Goal: Task Accomplishment & Management: Use online tool/utility

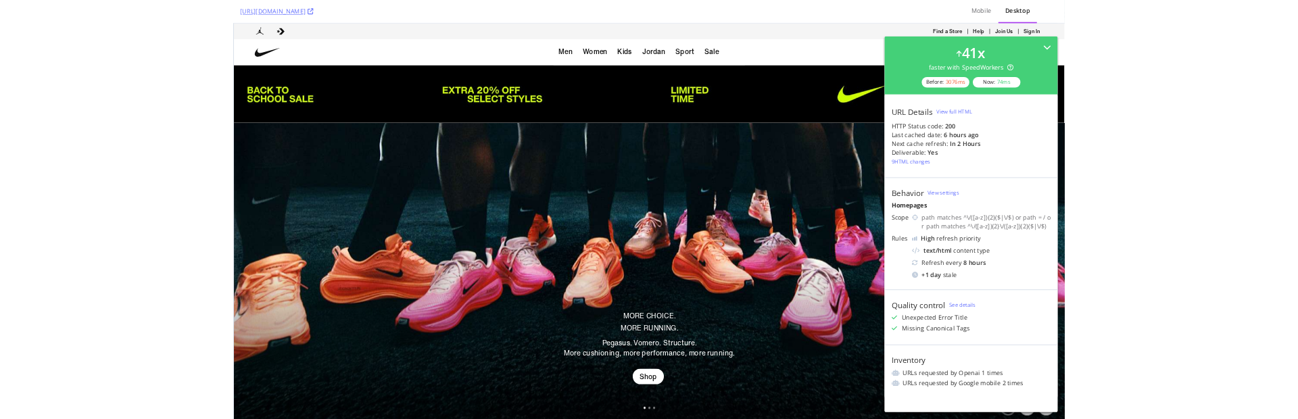
scroll to position [238, 0]
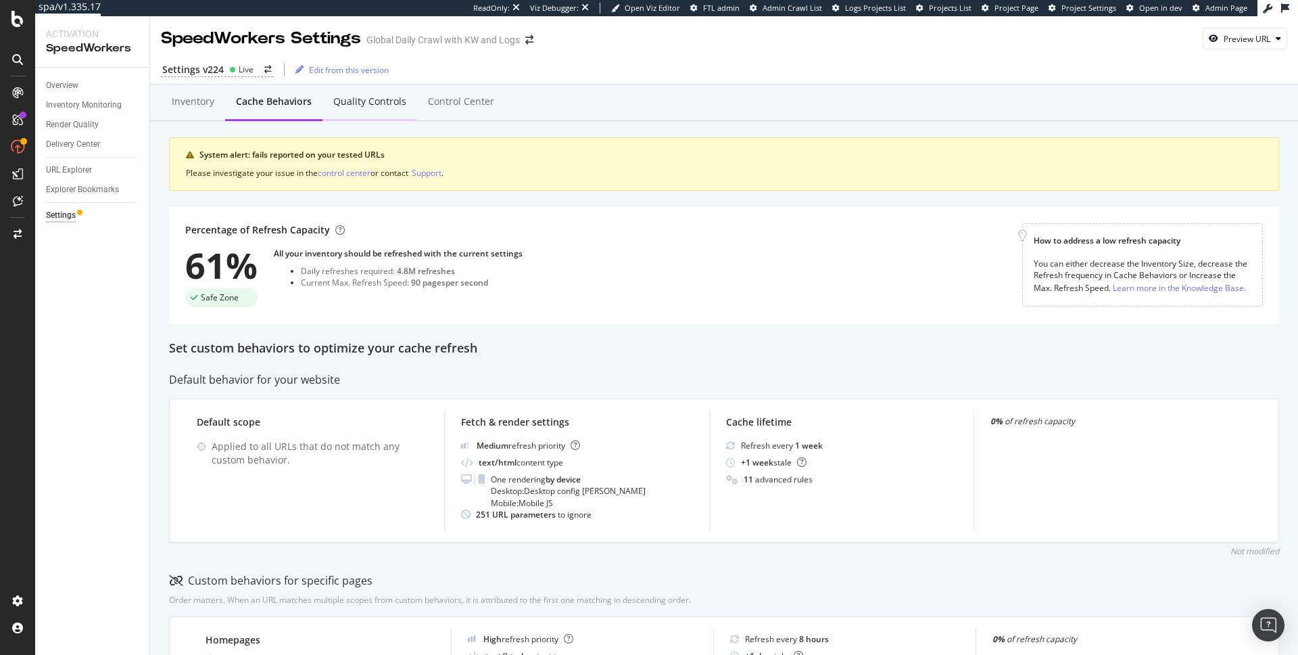
click at [380, 103] on div "Quality Controls" at bounding box center [369, 102] width 73 height 14
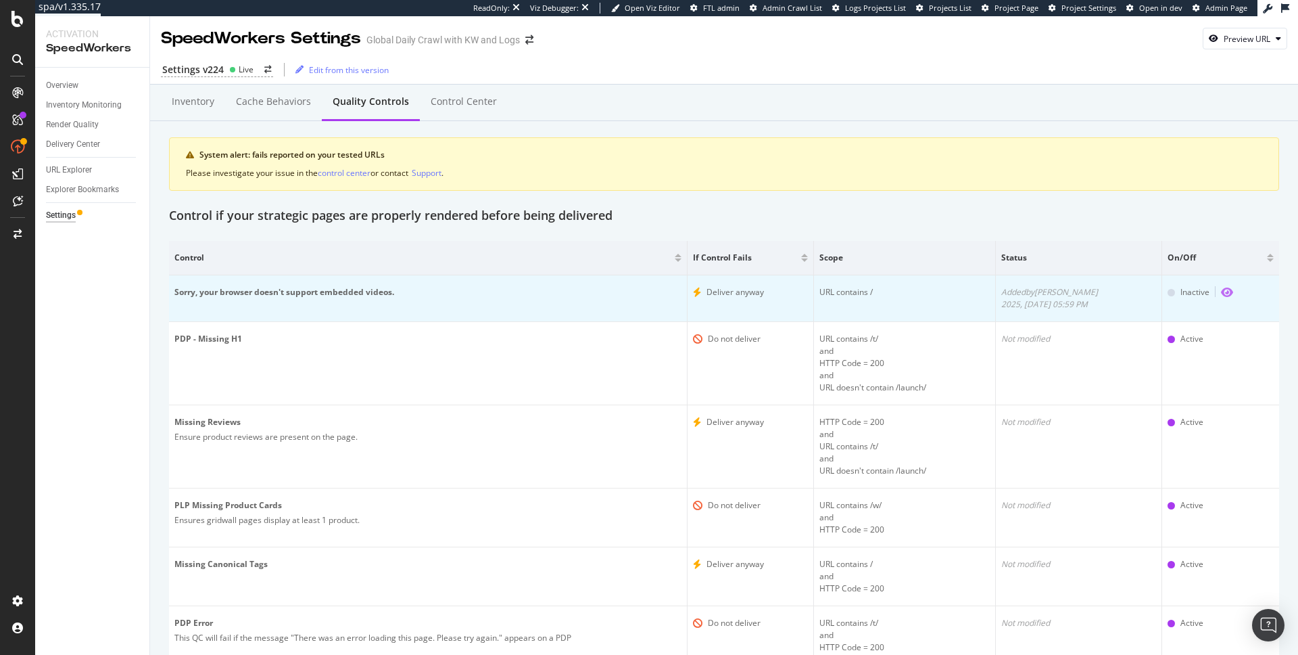
click at [1221, 291] on icon "eye" at bounding box center [1227, 292] width 12 height 11
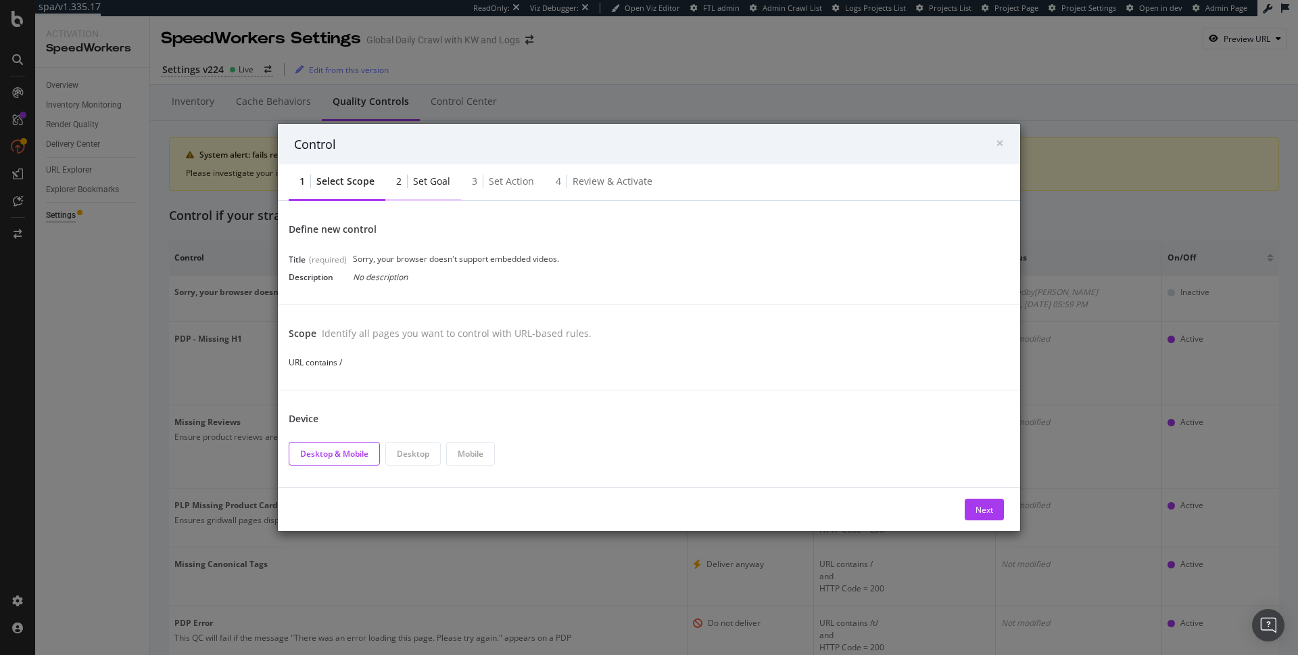
click at [438, 187] on div "Set goal" at bounding box center [431, 181] width 37 height 14
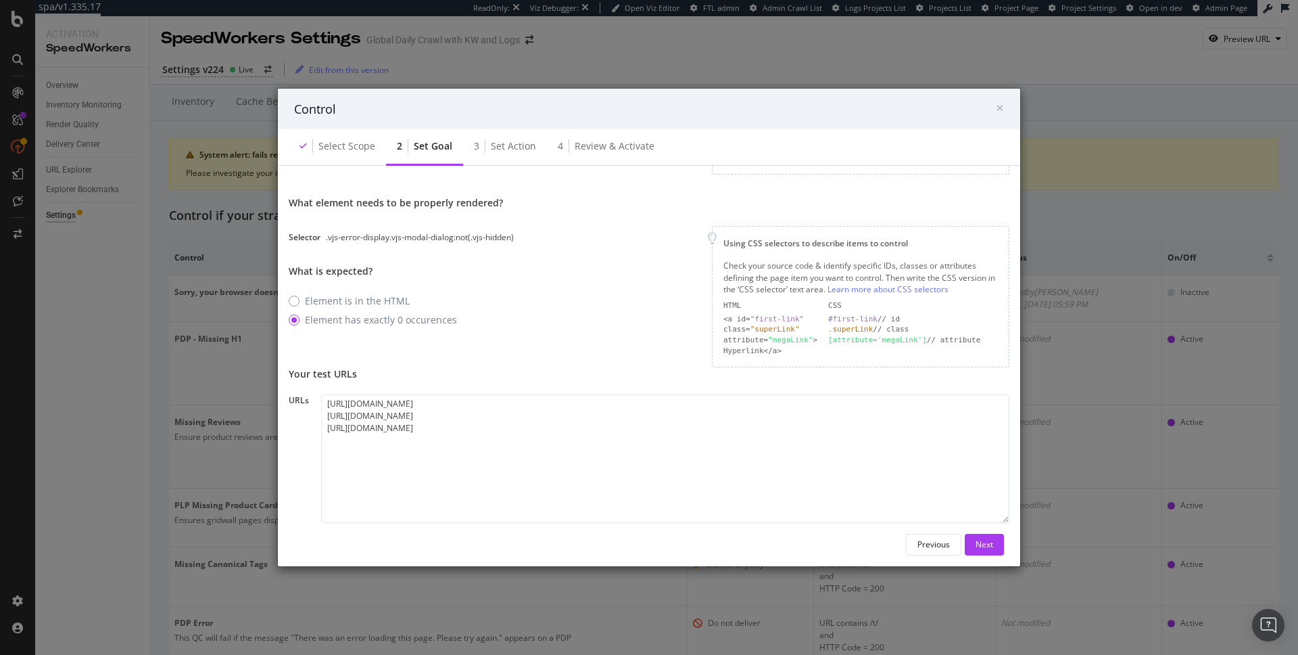
scroll to position [152, 0]
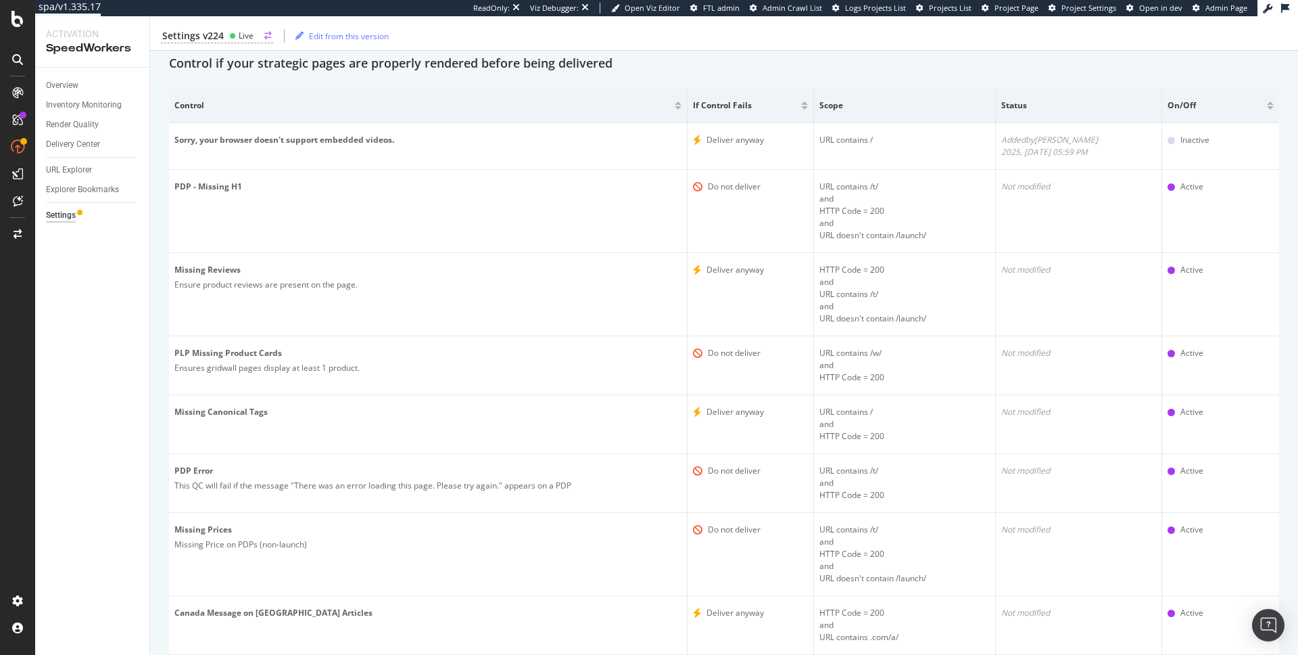
click at [264, 37] on icon "arrow-right-arrow-left" at bounding box center [267, 36] width 7 height 8
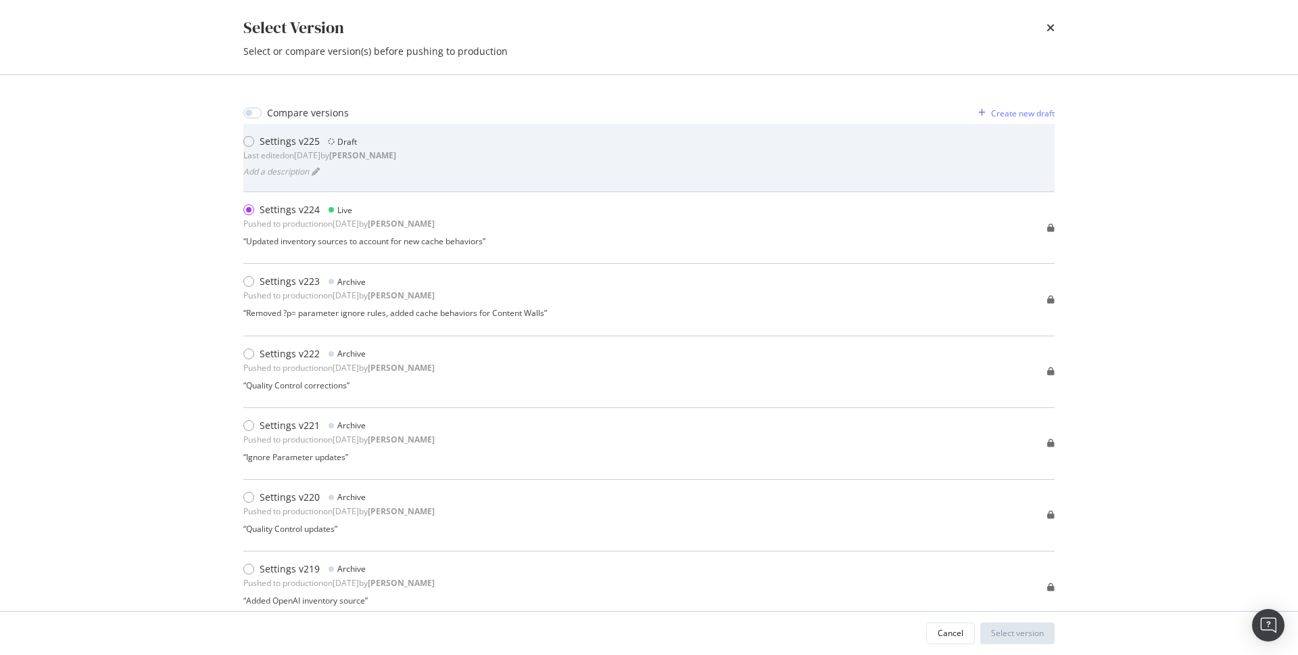
click at [400, 145] on div "Settings v225 Draft Last edited on 2025 Aug 1st by connor Add a description" at bounding box center [649, 158] width 812 height 46
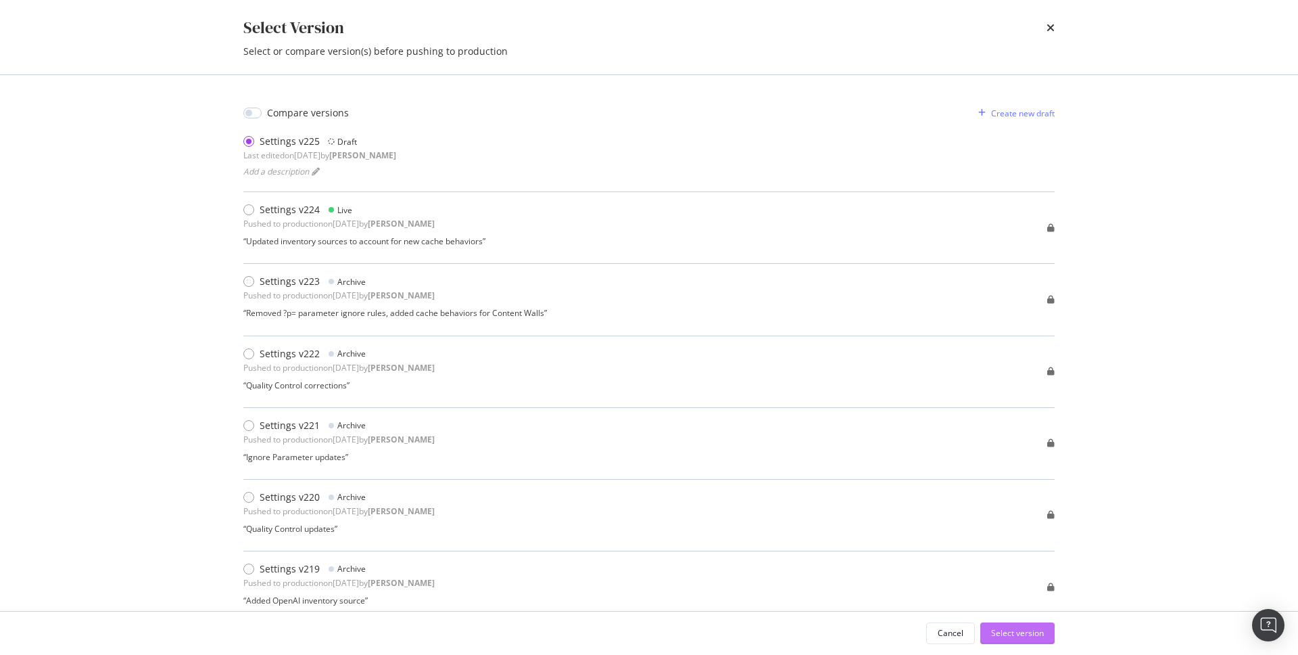
click at [998, 630] on div "Select version" at bounding box center [1017, 632] width 53 height 11
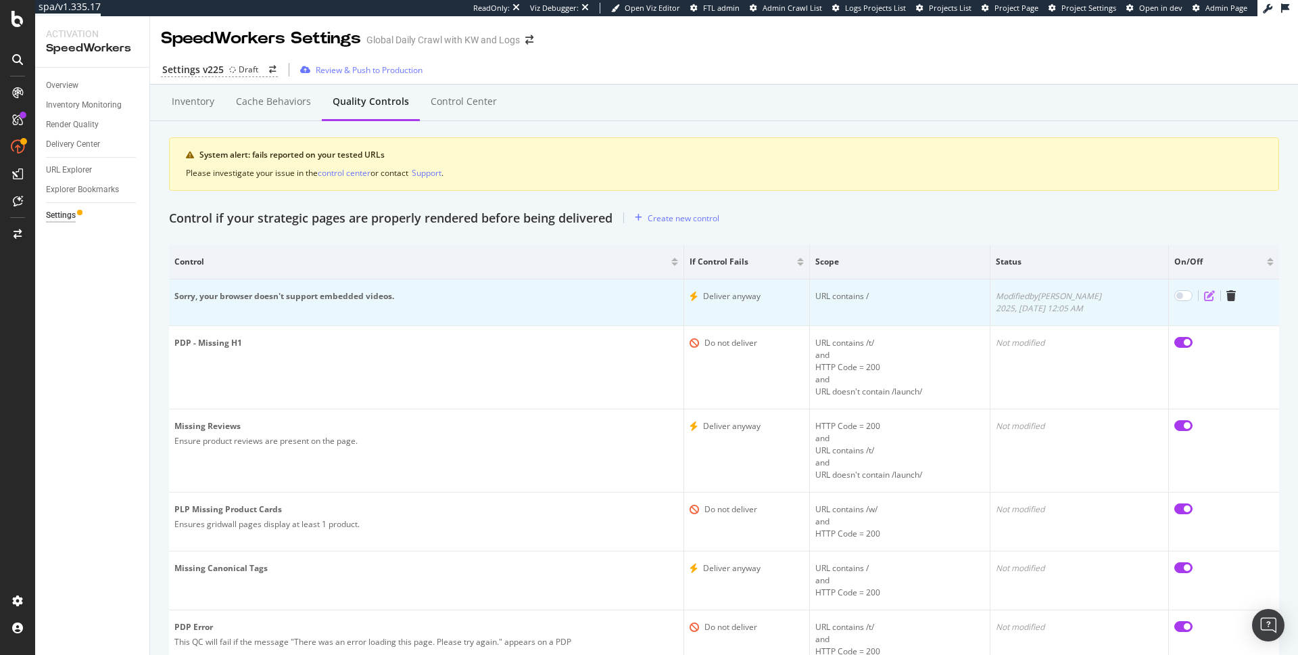
click at [1204, 296] on icon "edit" at bounding box center [1209, 295] width 11 height 11
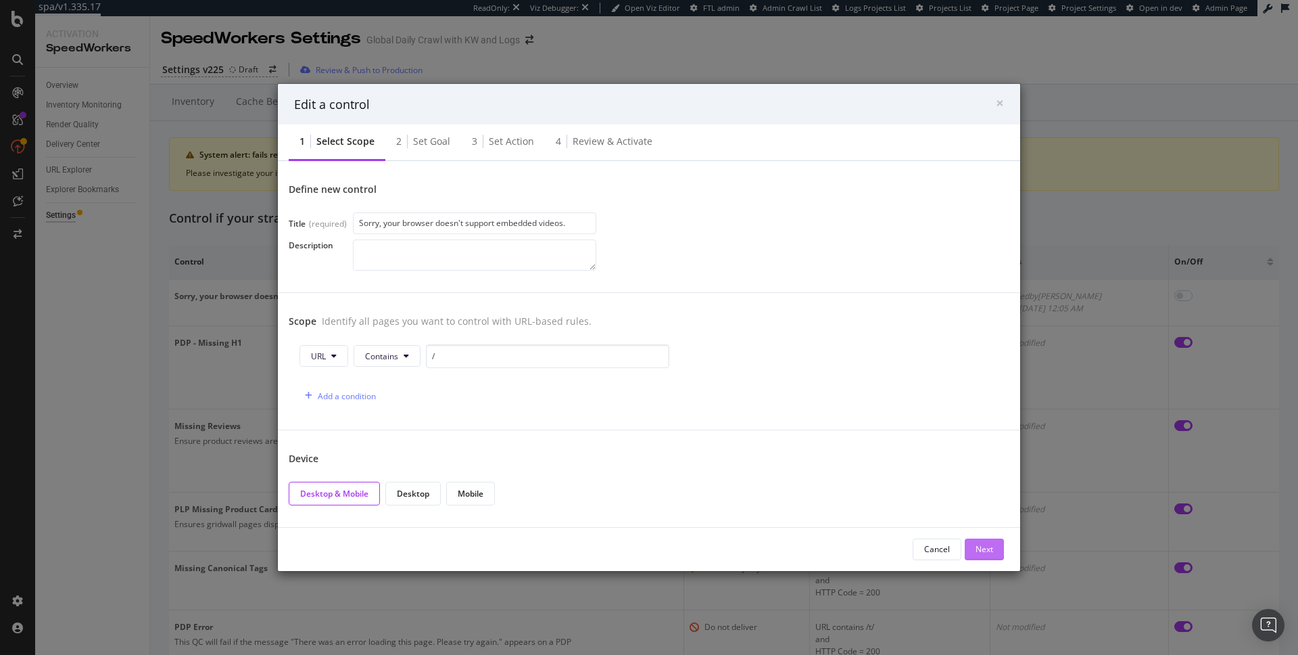
click at [970, 540] on button "Next" at bounding box center [984, 549] width 39 height 22
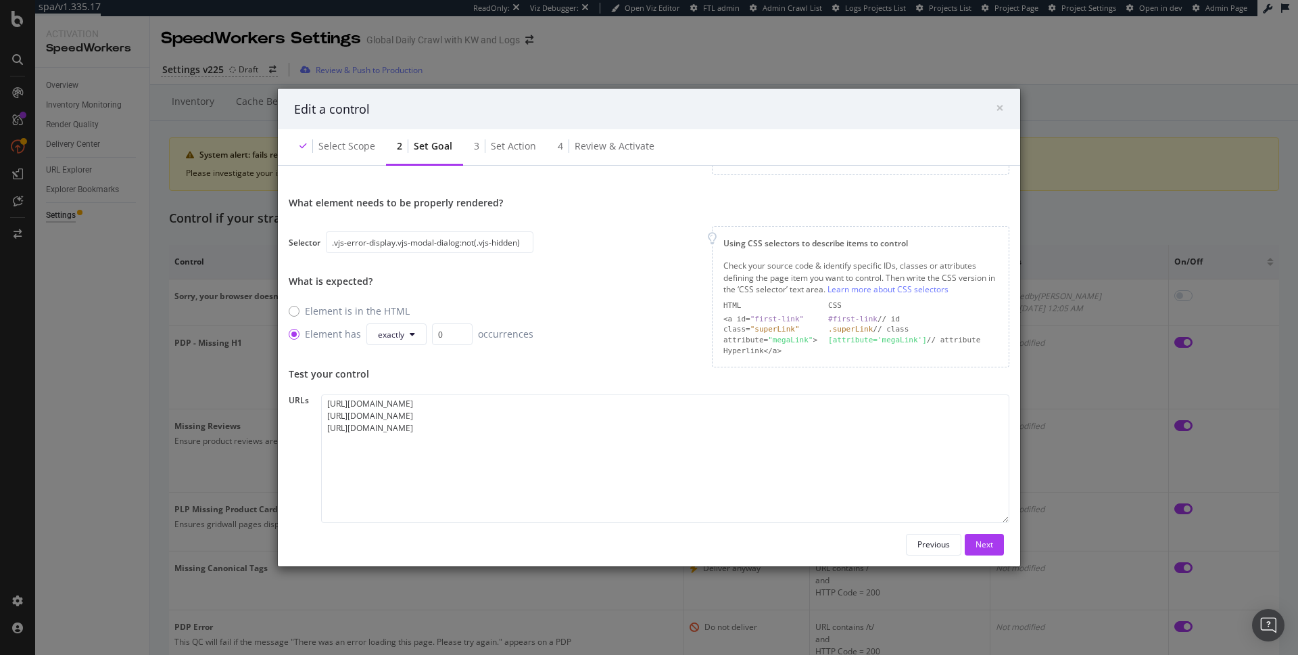
scroll to position [154, 0]
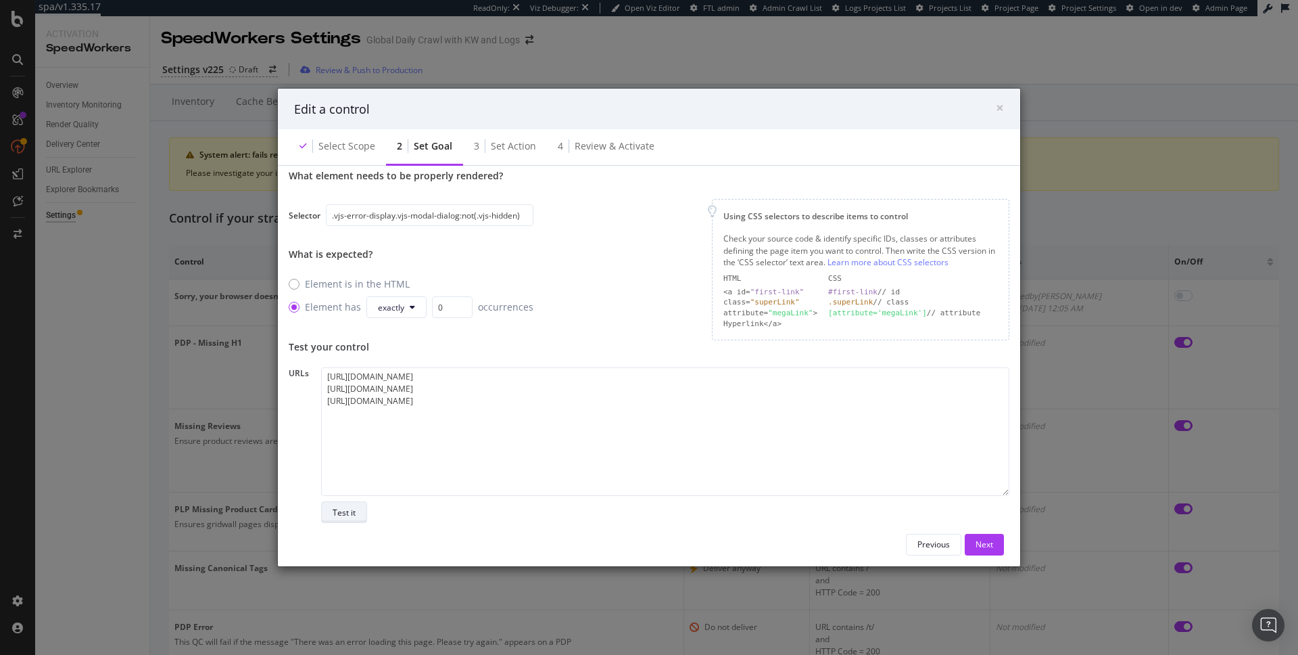
click at [331, 498] on div "https://www.nike.com https://www.nike.com/jordan https://www.nike.com/training/…" at bounding box center [665, 445] width 688 height 156
click at [331, 502] on button "Test it" at bounding box center [344, 512] width 46 height 22
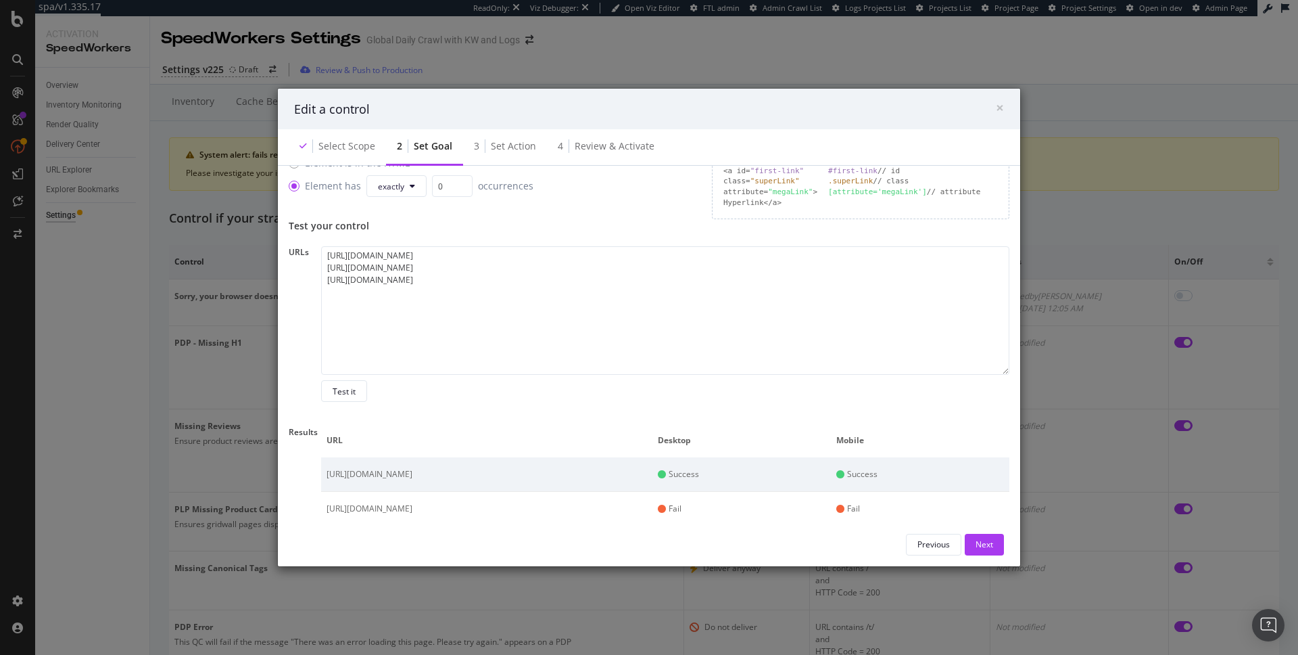
scroll to position [277, 0]
click at [1000, 103] on span "×" at bounding box center [1000, 107] width 8 height 19
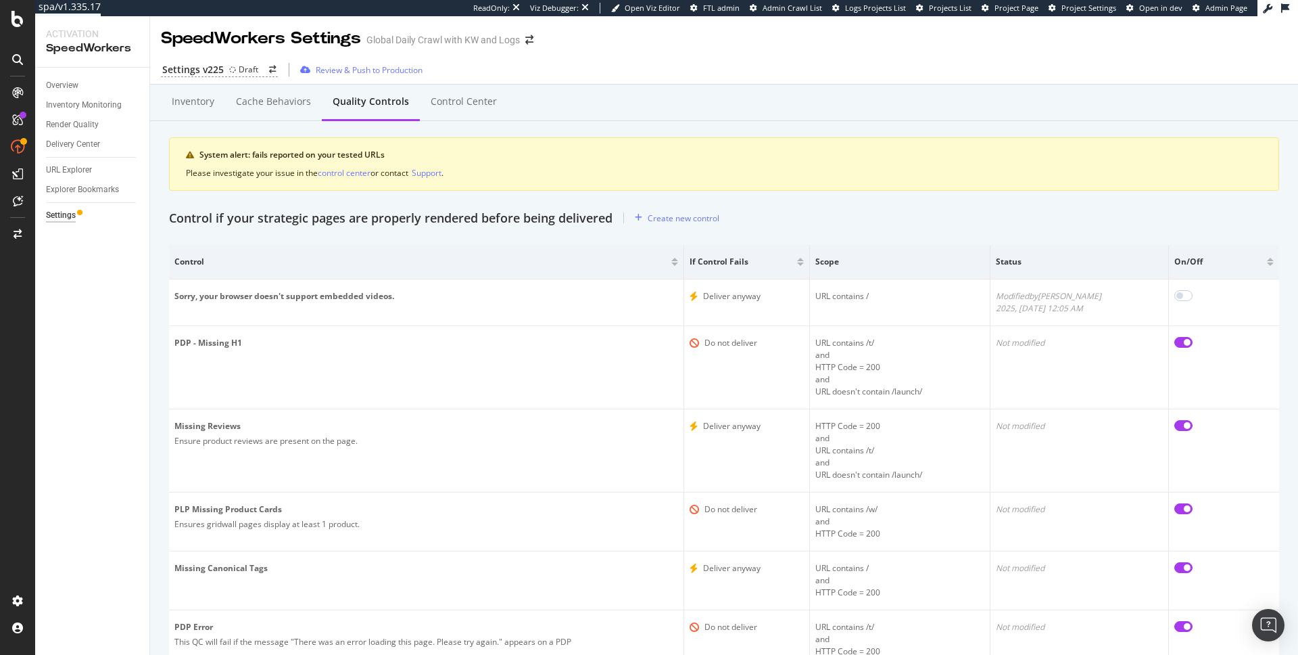
scroll to position [156, 0]
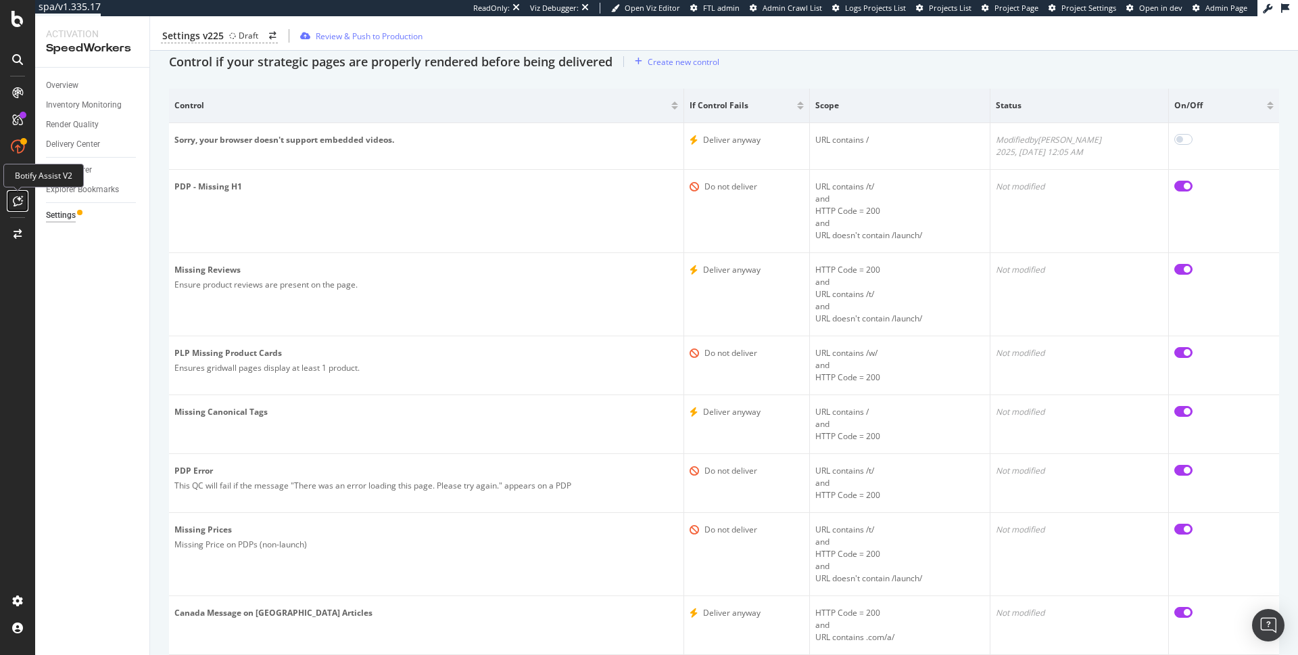
click at [20, 195] on icon at bounding box center [18, 200] width 10 height 11
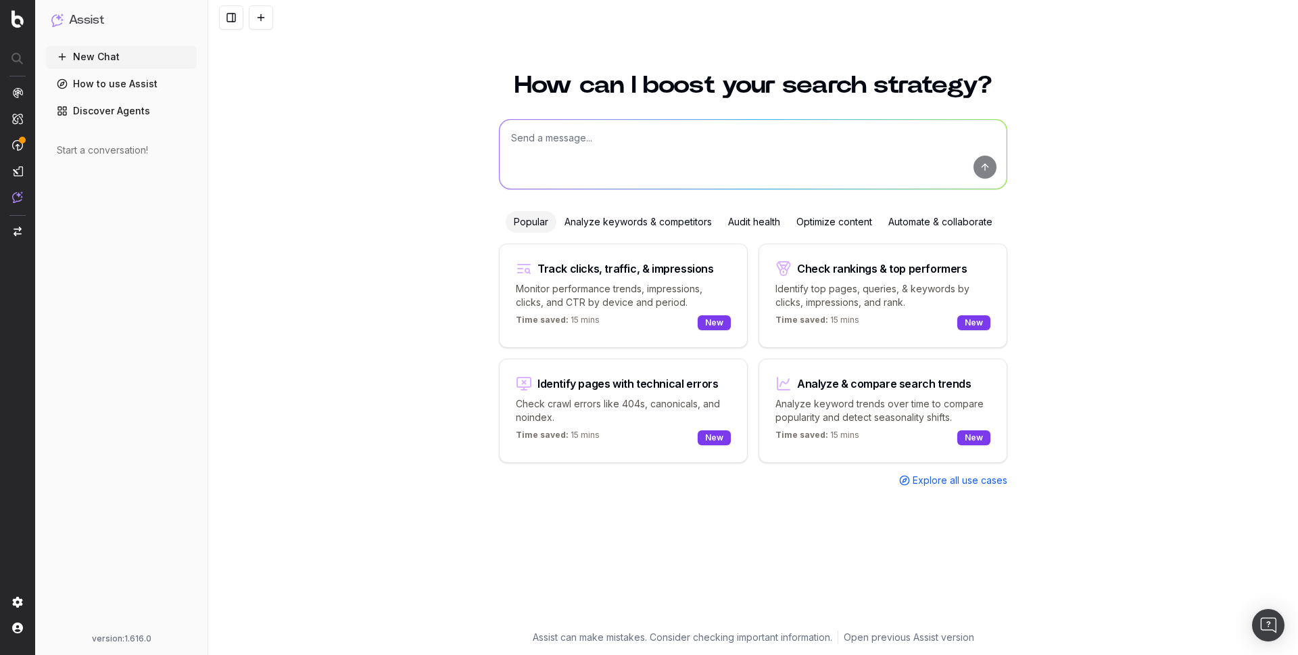
click at [129, 108] on link "Discover Agents" at bounding box center [121, 111] width 151 height 22
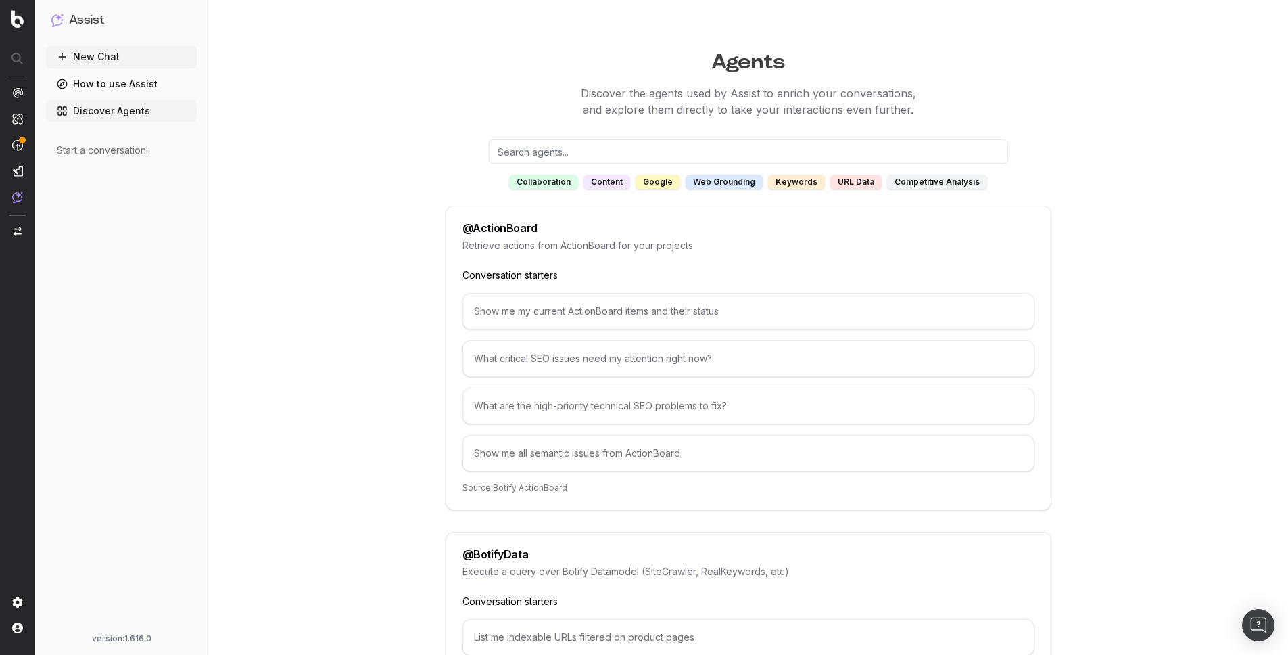
click at [98, 18] on h1 "Assist" at bounding box center [86, 20] width 35 height 19
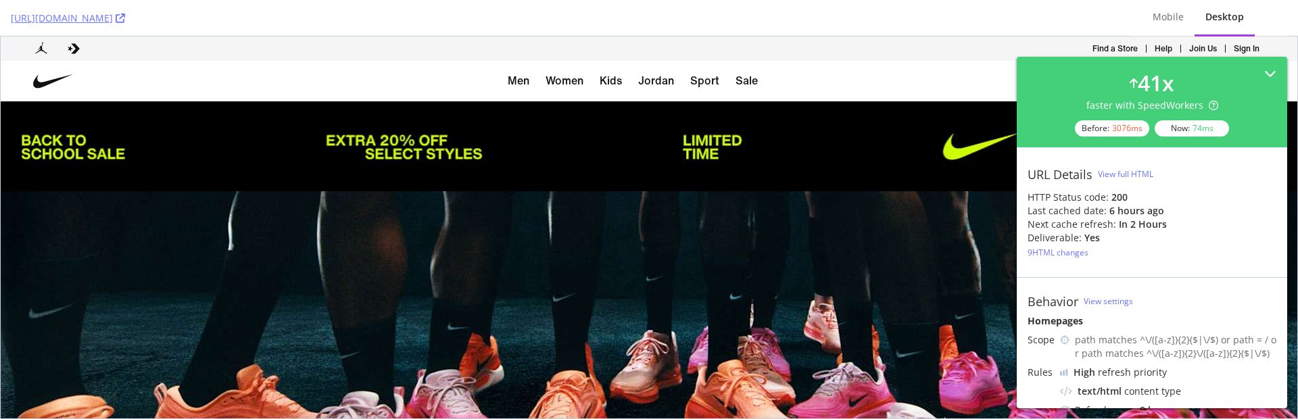
scroll to position [238, 0]
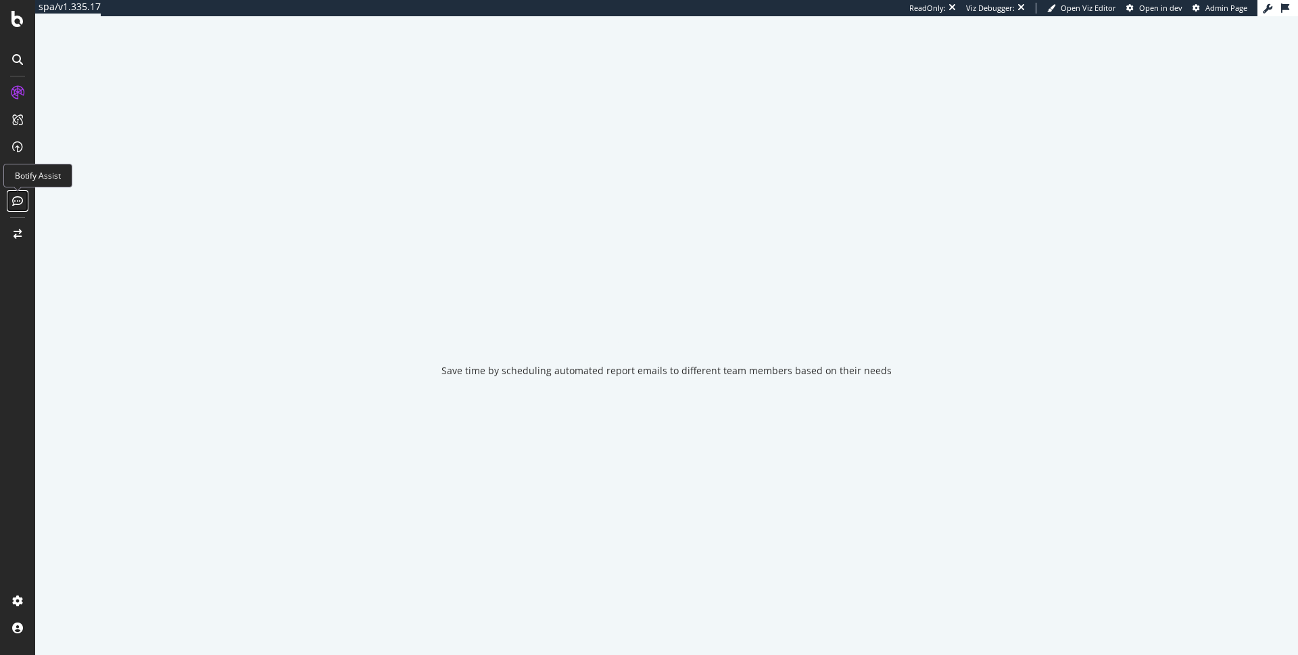
click at [11, 196] on div at bounding box center [18, 201] width 22 height 22
